Goal: Information Seeking & Learning: Learn about a topic

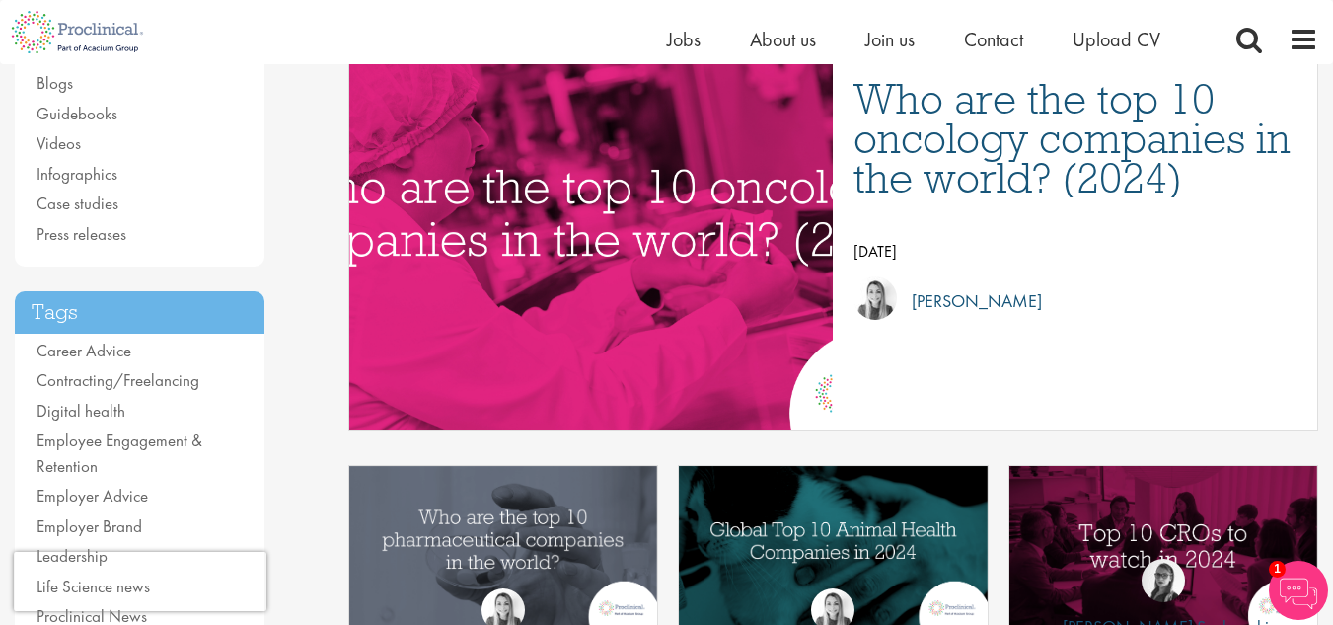
scroll to position [258, 0]
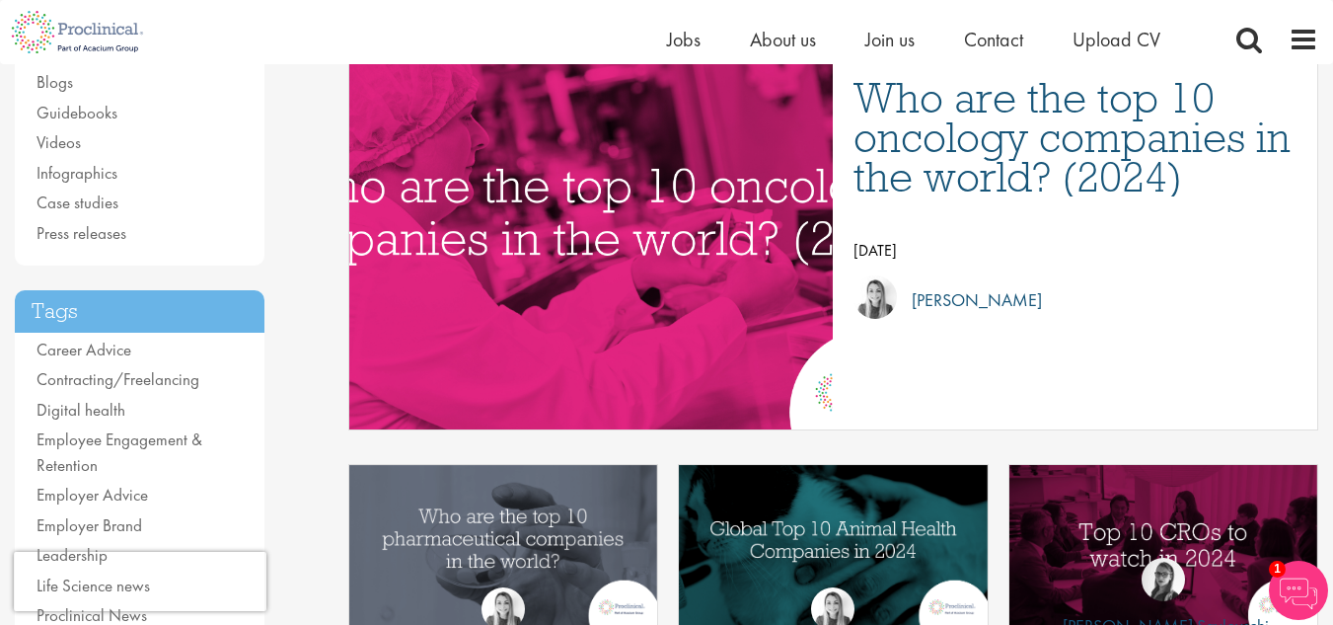
click at [761, 210] on img "Link to a post" at bounding box center [591, 243] width 714 height 371
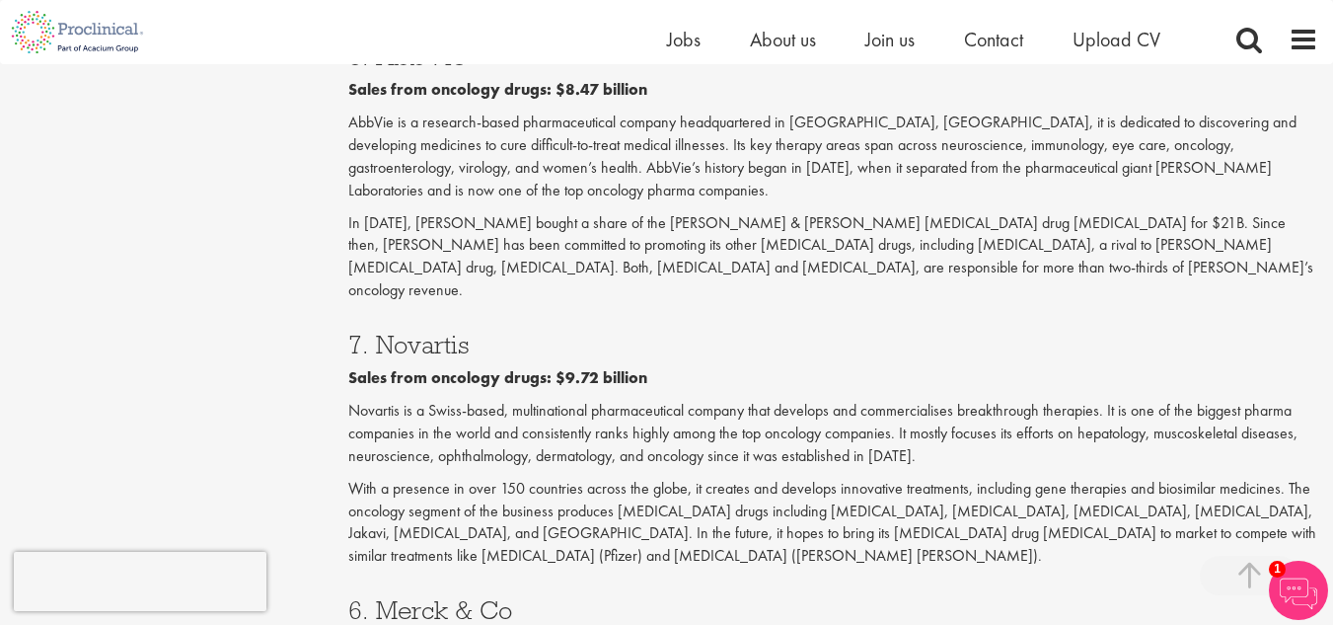
scroll to position [1919, 0]
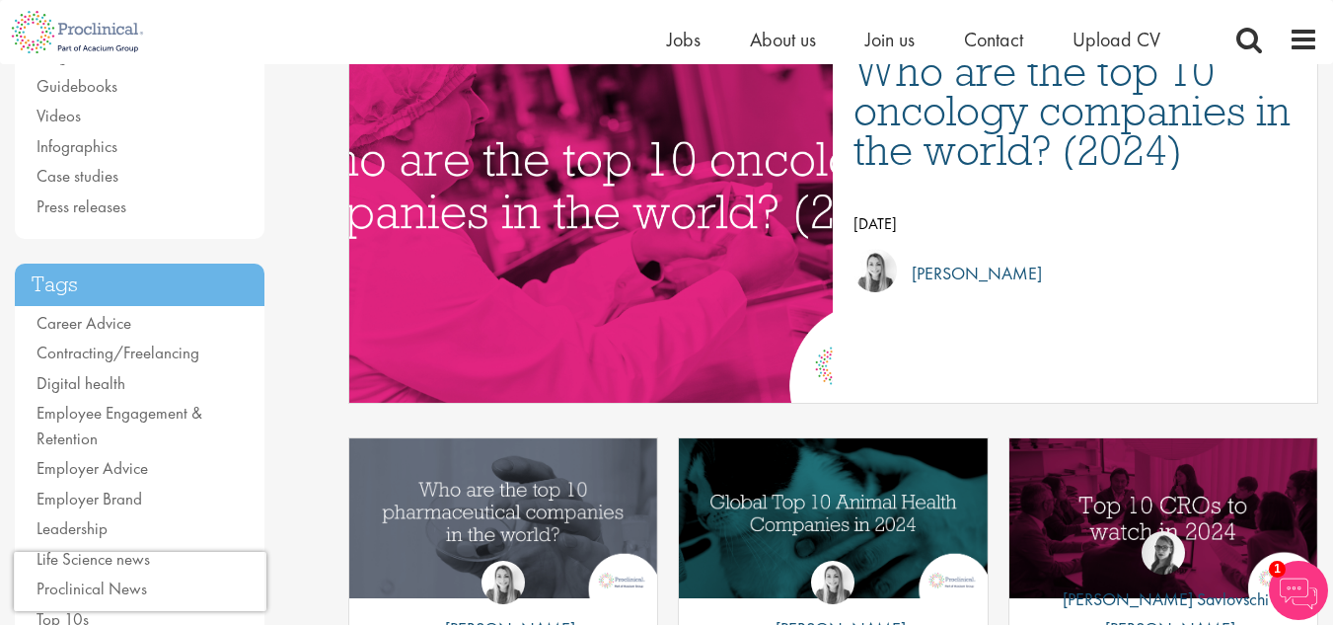
scroll to position [283, 0]
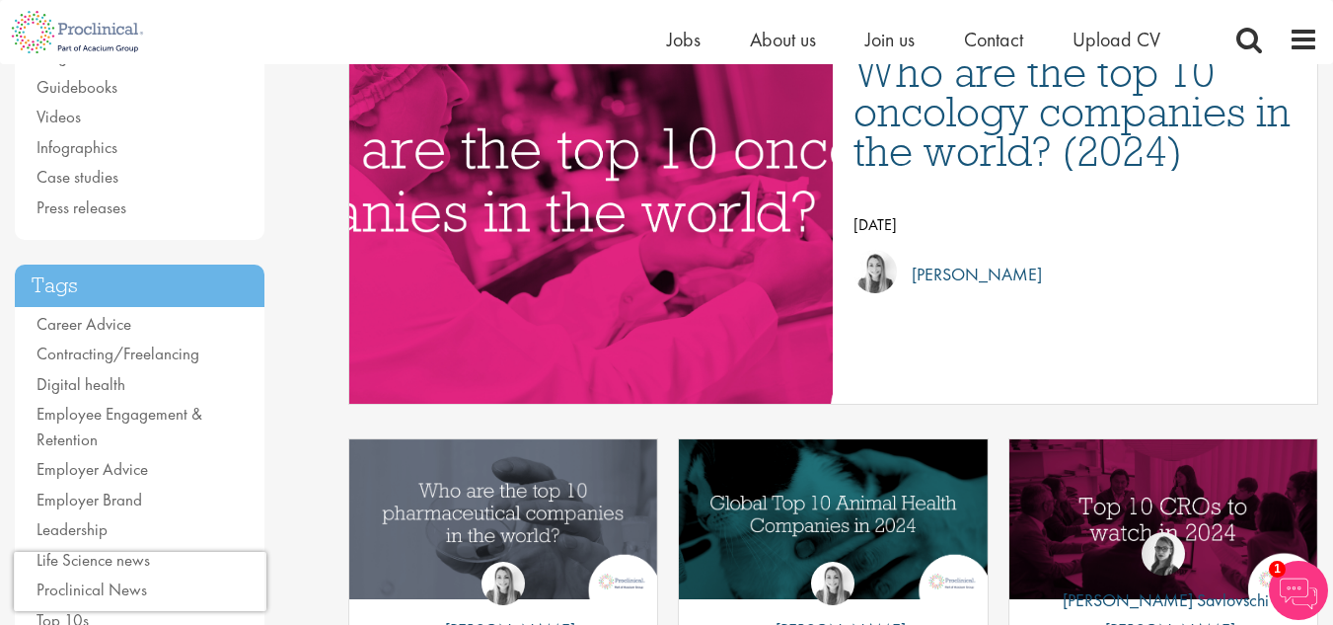
click at [643, 192] on img "Link to a post" at bounding box center [591, 217] width 857 height 445
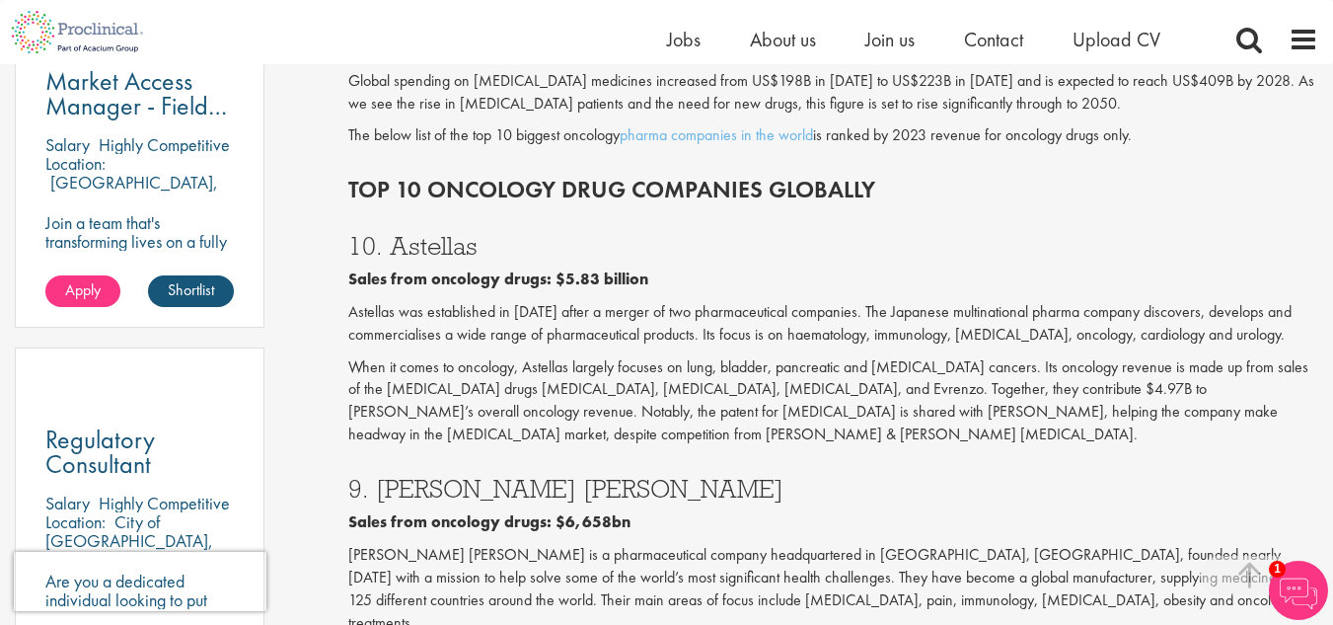
scroll to position [1191, 0]
